Goal: Task Accomplishment & Management: Complete application form

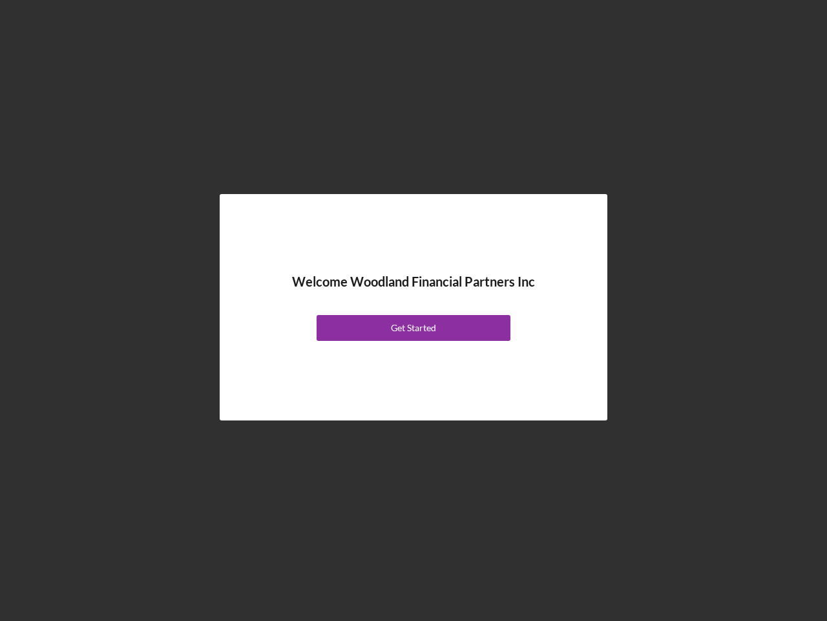
click at [414, 310] on div "Welcome Woodland Financial Partners Inc Get Started" at bounding box center [413, 307] width 323 height 162
click at [414, 328] on div "Get Started" at bounding box center [413, 328] width 45 height 26
